Goal: Task Accomplishment & Management: Complete application form

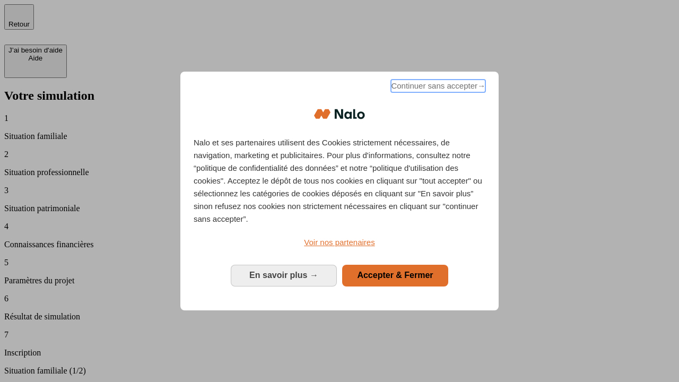
click at [437, 88] on span "Continuer sans accepter →" at bounding box center [438, 86] width 94 height 13
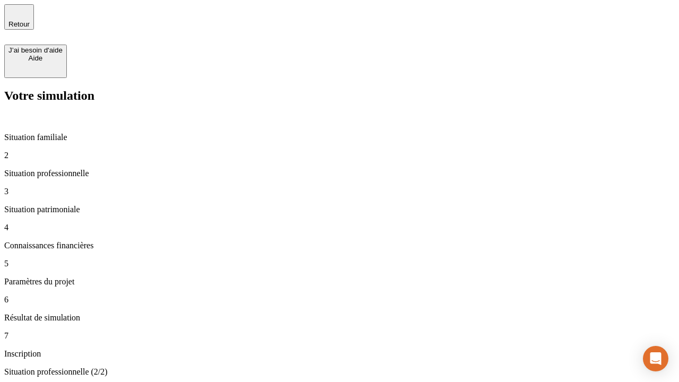
type input "30 000"
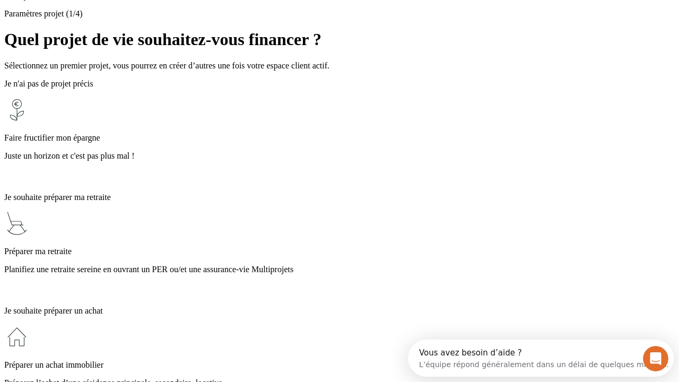
scroll to position [20, 0]
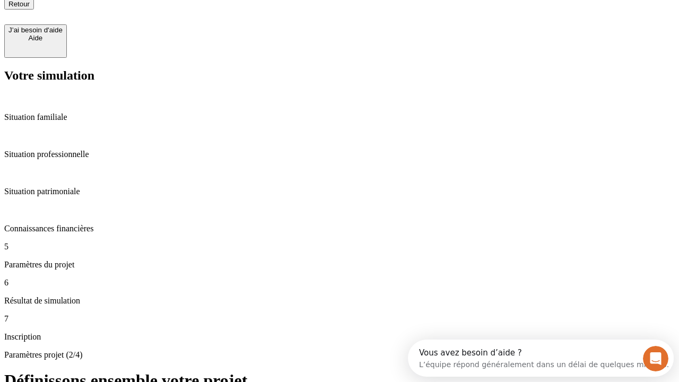
type input "25"
type input "1 000"
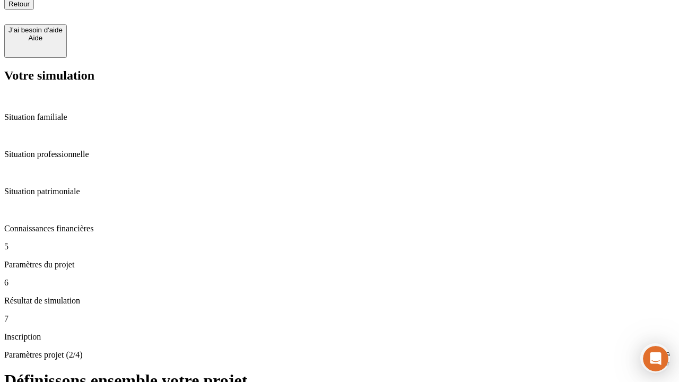
type input "640"
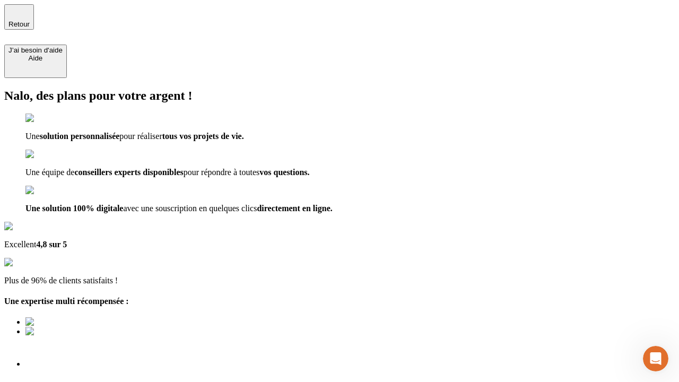
type input "[EMAIL_ADDRESS][PERSON_NAME][DOMAIN_NAME]"
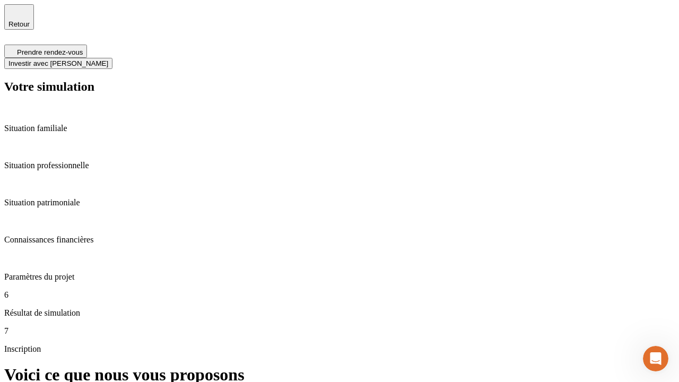
click at [108, 59] on span "Investir avec [PERSON_NAME]" at bounding box center [58, 63] width 100 height 8
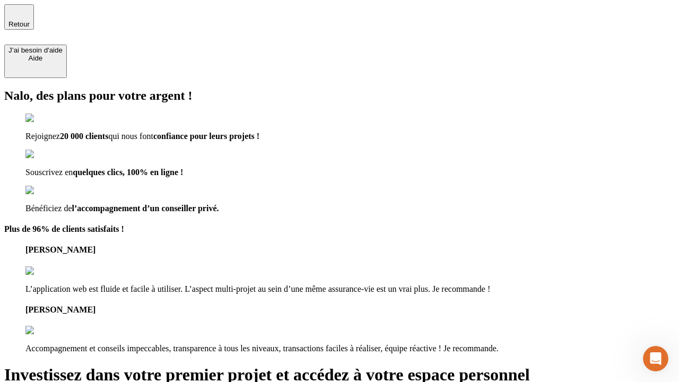
type input "[PERSON_NAME][EMAIL_ADDRESS][DOMAIN_NAME]"
